Goal: Transaction & Acquisition: Purchase product/service

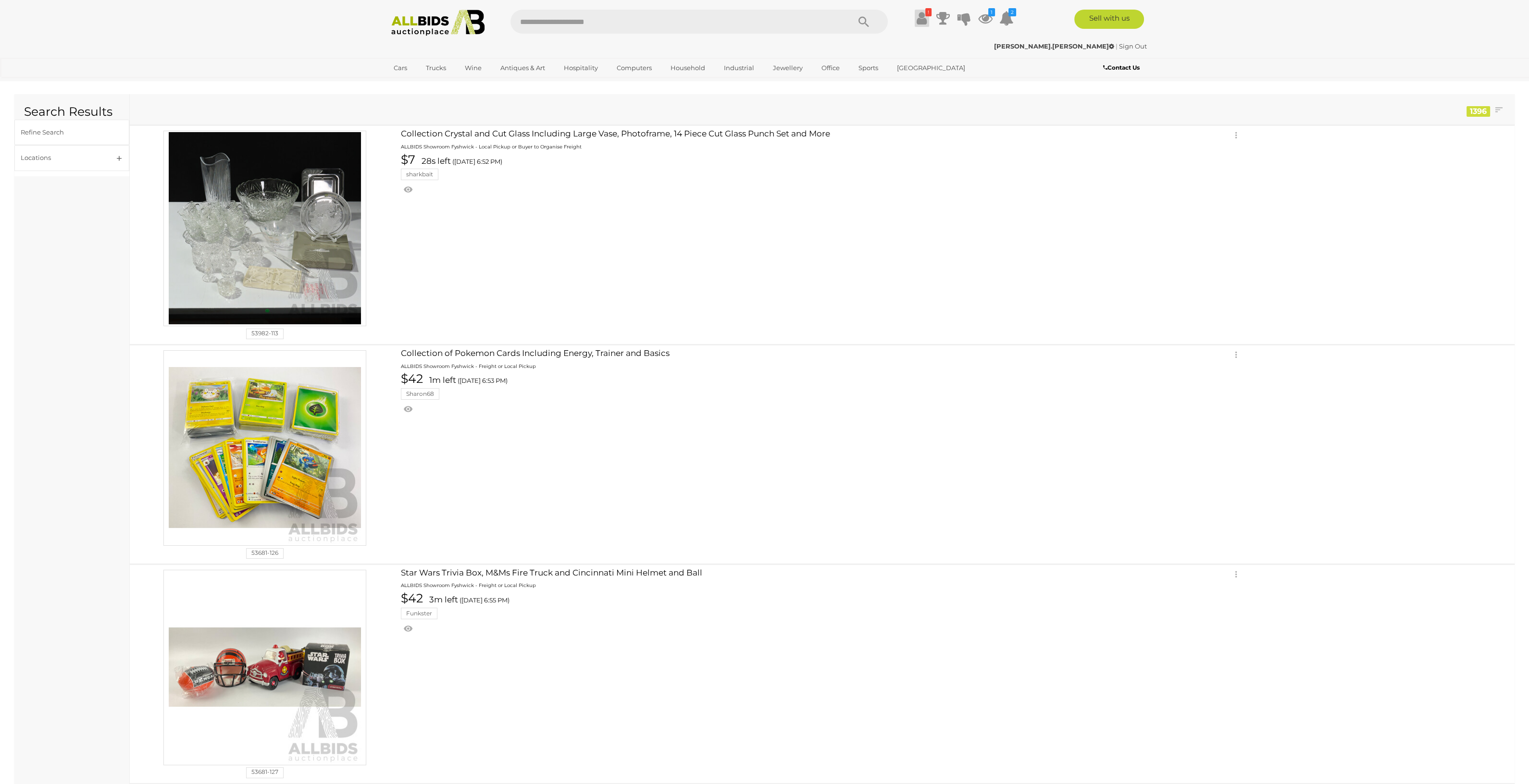
click at [925, 20] on icon at bounding box center [921, 18] width 10 height 17
click at [872, 50] on div "Outstanding Balance - Pay $189.88 Now" at bounding box center [857, 48] width 138 height 25
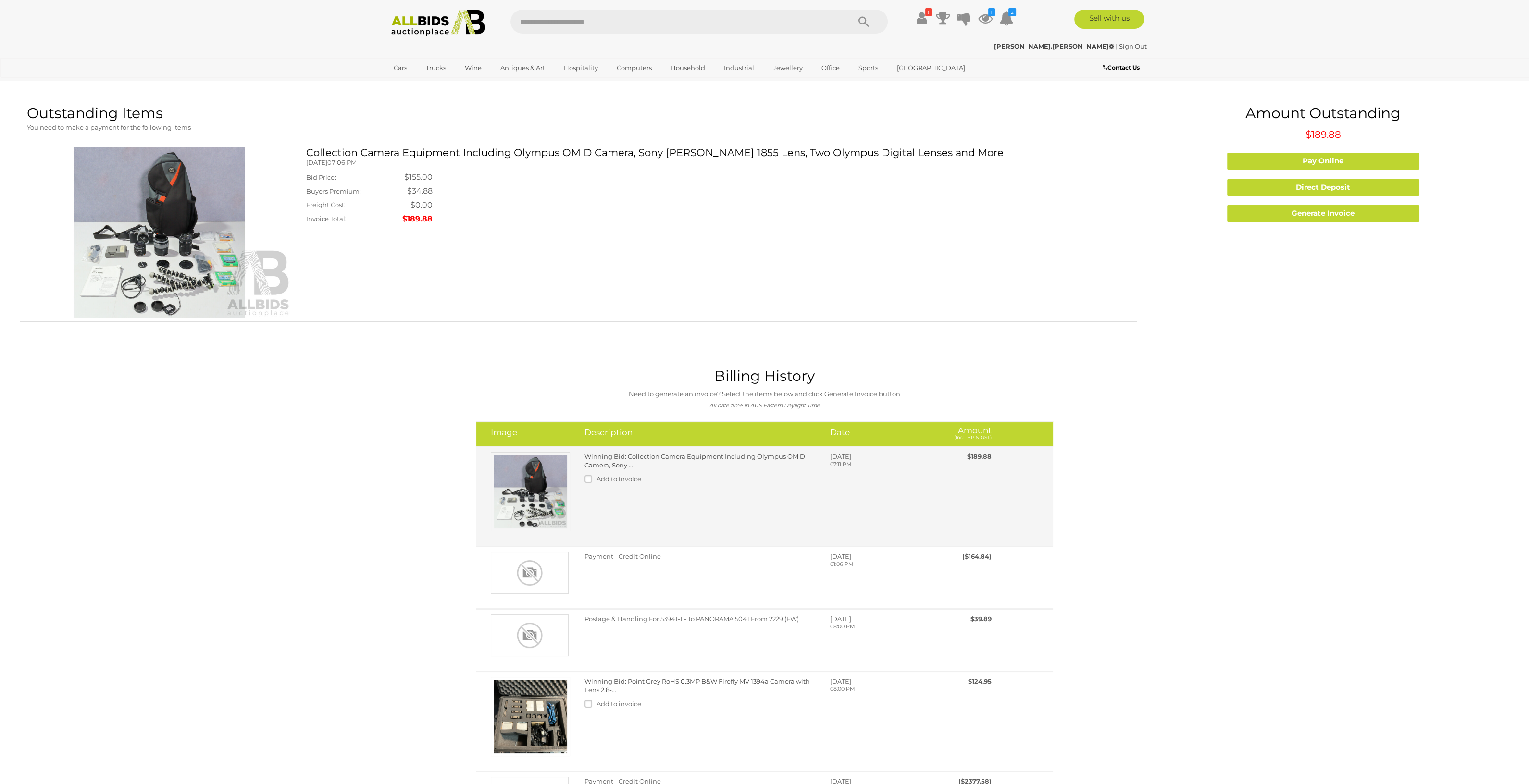
click at [722, 458] on link "Winning Bid: Collection Camera Equipment Including Olympus OM D Camera, Sony ..." at bounding box center [694, 461] width 221 height 17
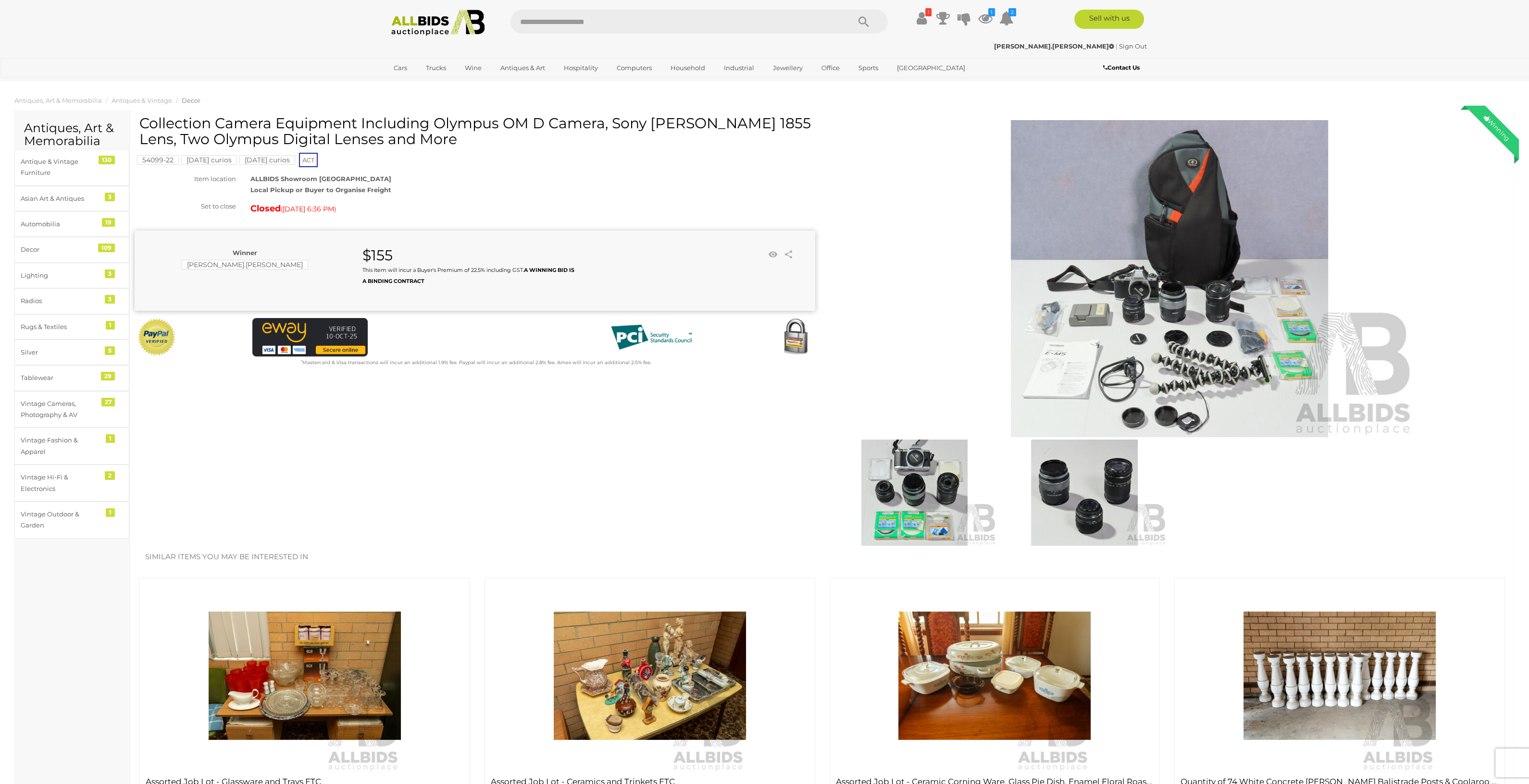
click at [1174, 309] on img at bounding box center [1169, 278] width 492 height 317
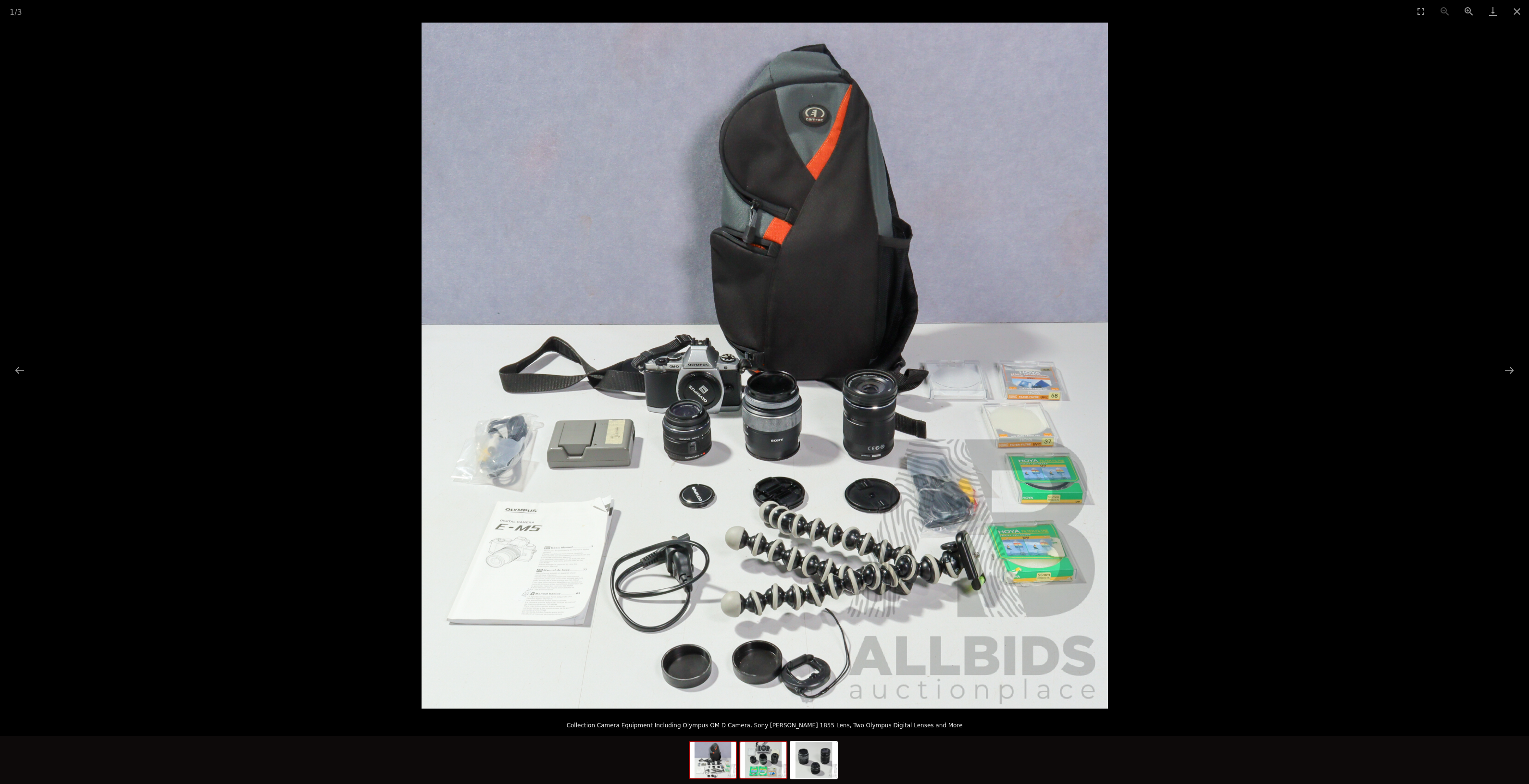
click at [767, 767] on img at bounding box center [763, 760] width 46 height 37
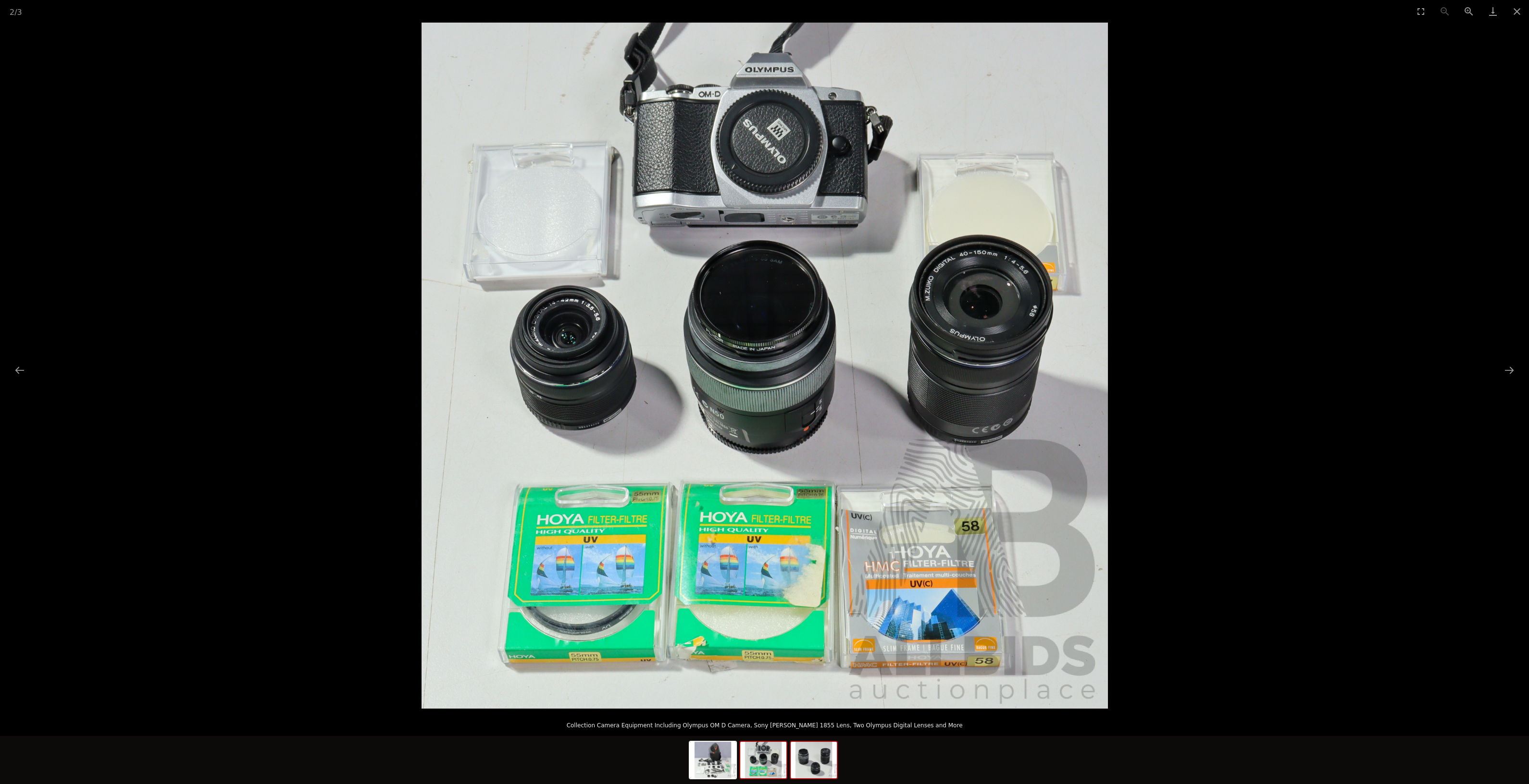
click at [814, 766] on img at bounding box center [814, 760] width 46 height 37
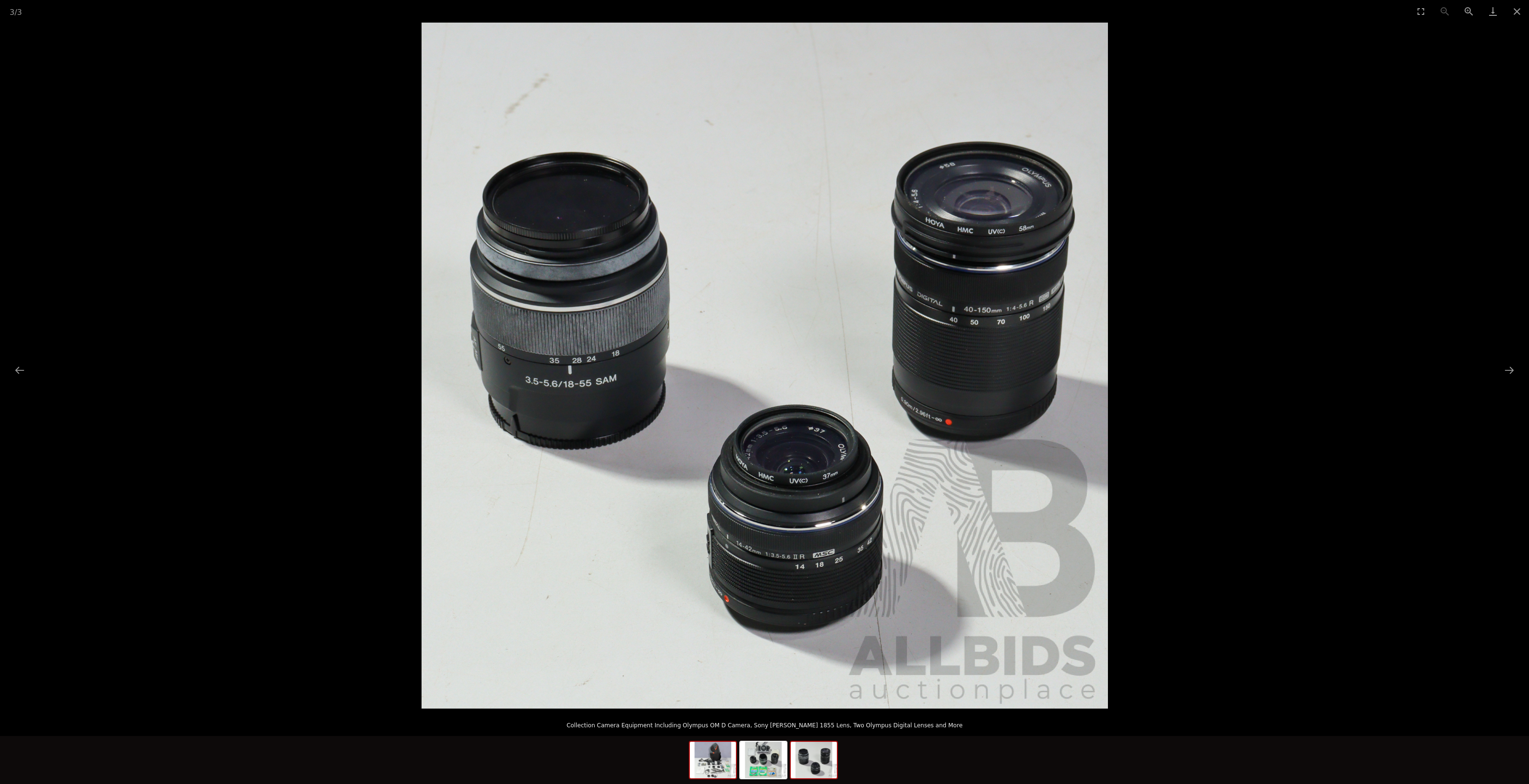
click at [720, 764] on img at bounding box center [713, 760] width 46 height 37
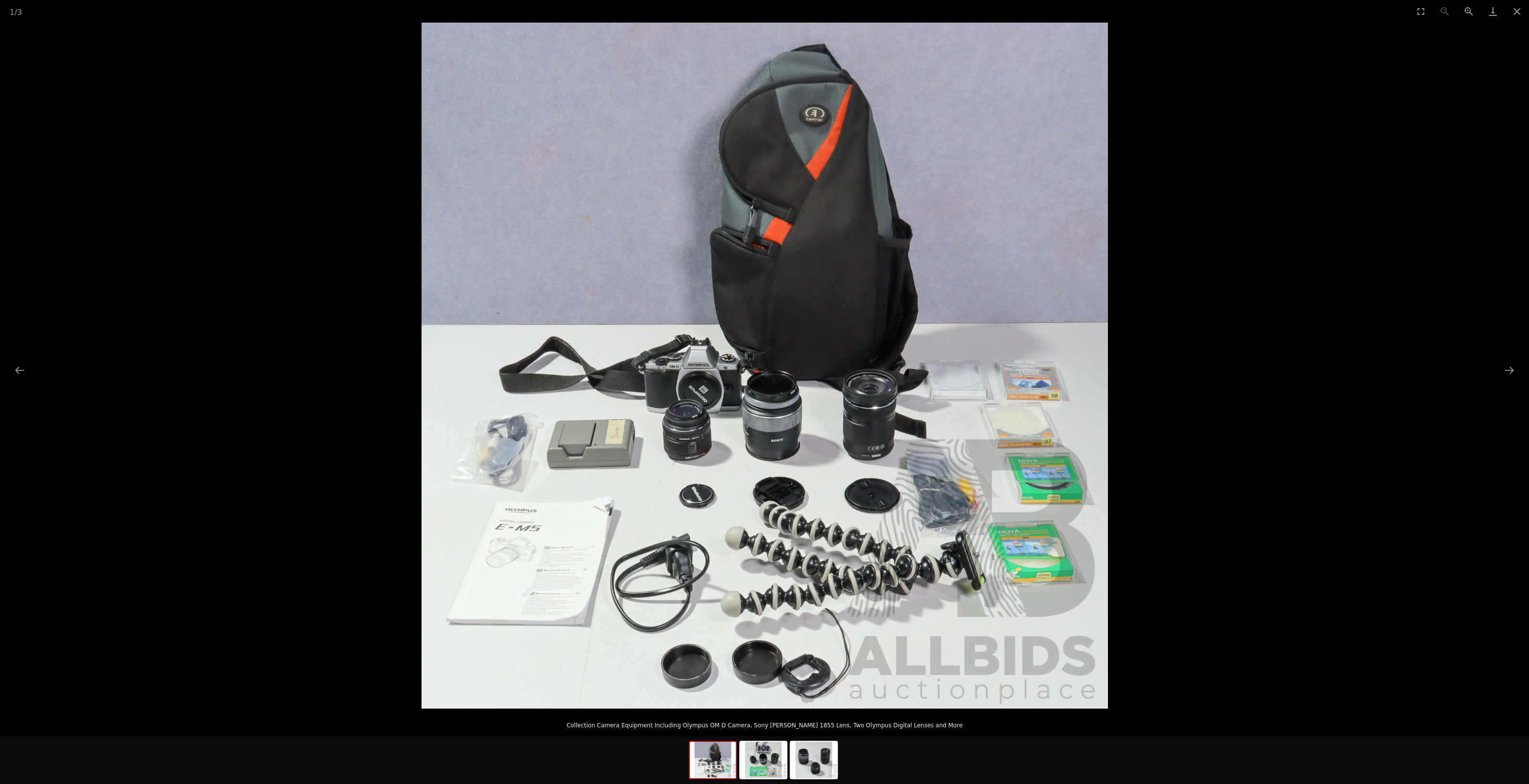
click at [1285, 506] on picture at bounding box center [764, 366] width 1529 height 686
